Goal: Task Accomplishment & Management: Manage account settings

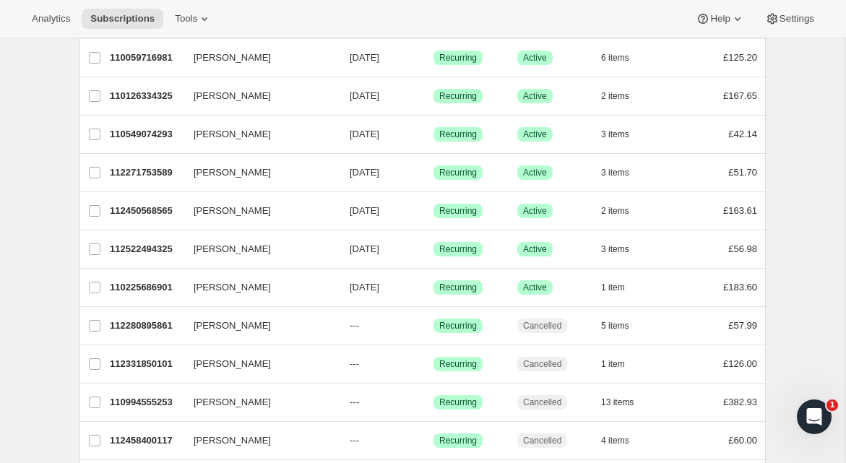
scroll to position [769, 0]
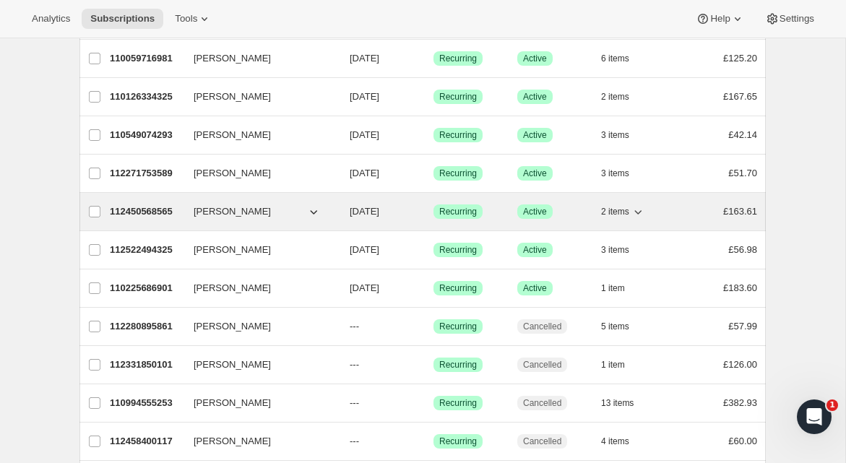
click at [144, 212] on p "112450568565" at bounding box center [146, 211] width 72 height 14
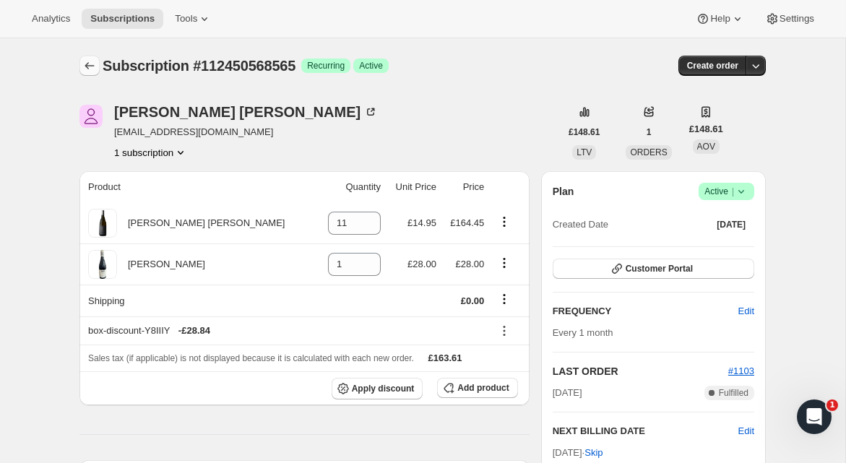
click at [85, 59] on icon "Subscriptions" at bounding box center [89, 66] width 14 height 14
